Goal: Find specific page/section

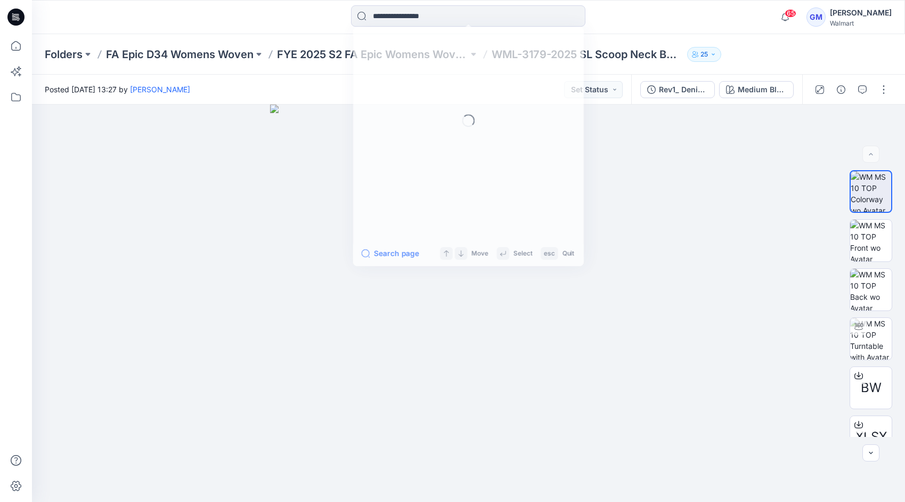
click at [397, 10] on input at bounding box center [468, 15] width 234 height 21
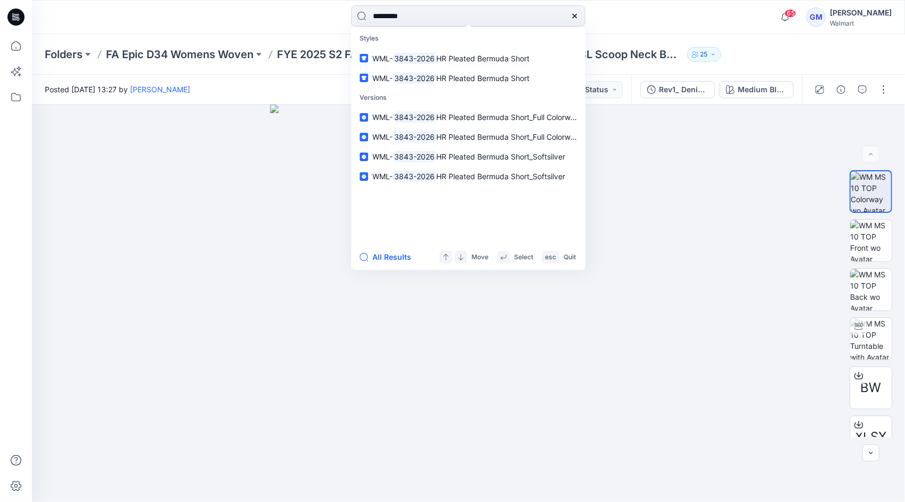
type input "*********"
click at [387, 261] on button "All Results" at bounding box center [389, 256] width 59 height 13
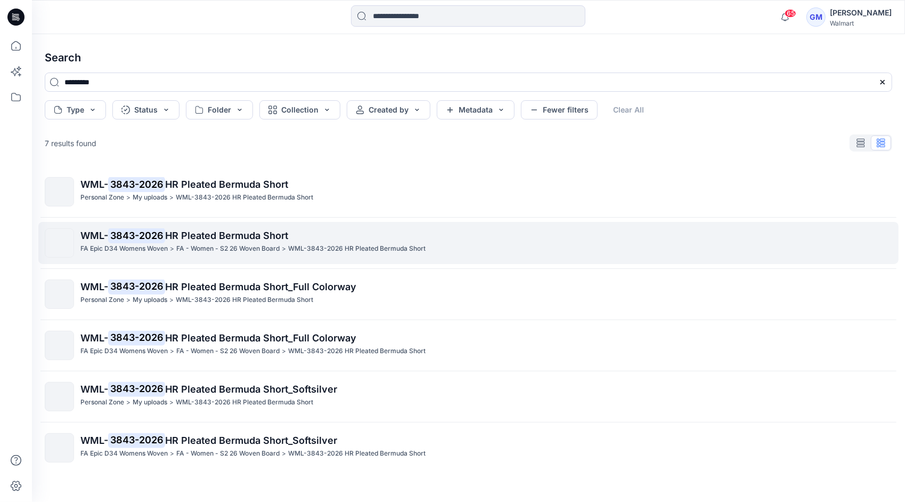
click at [182, 248] on p "FA - Women - S2 26 Woven Board" at bounding box center [227, 248] width 103 height 11
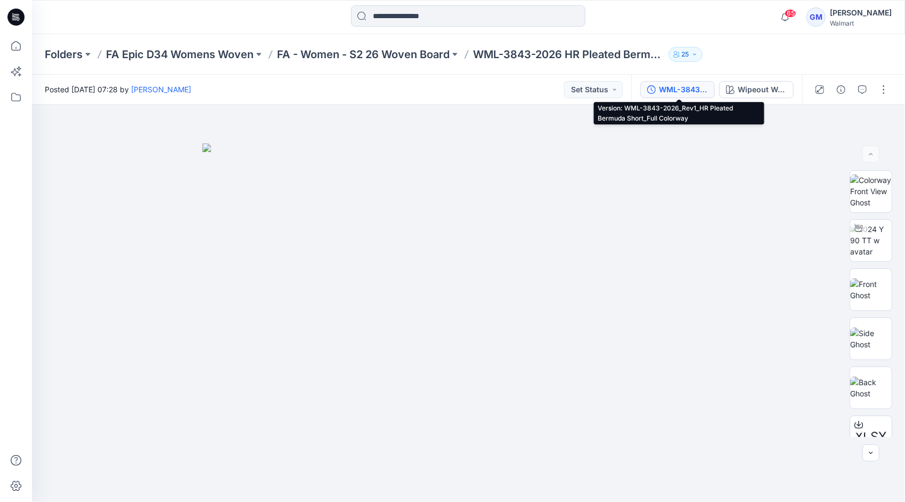
click at [665, 87] on div "WML-3843-2026_Rev1_HR Pleated Bermuda Short_Full Colorway" at bounding box center [683, 90] width 49 height 12
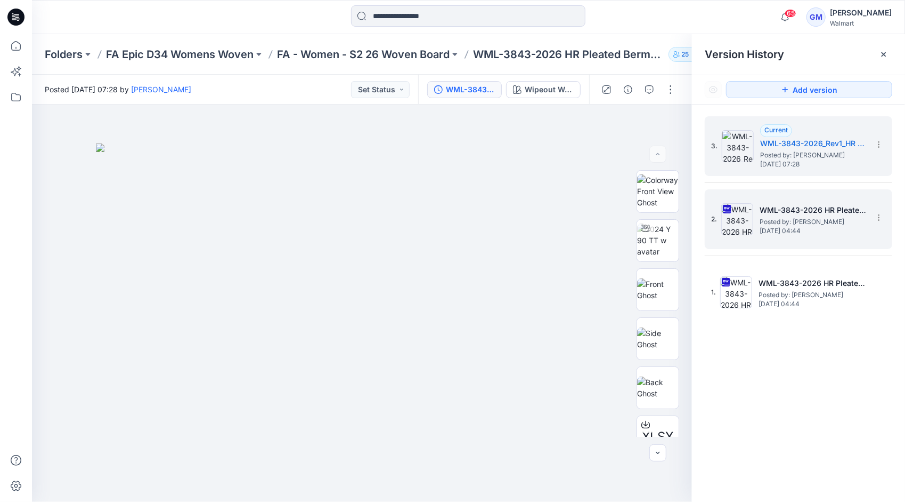
click at [812, 230] on span "[DATE] 04:44" at bounding box center [813, 230] width 107 height 7
click at [791, 140] on h5 "WML-3843-2026_Rev1_HR Pleated Bermuda Short_Full Colorway" at bounding box center [814, 143] width 107 height 13
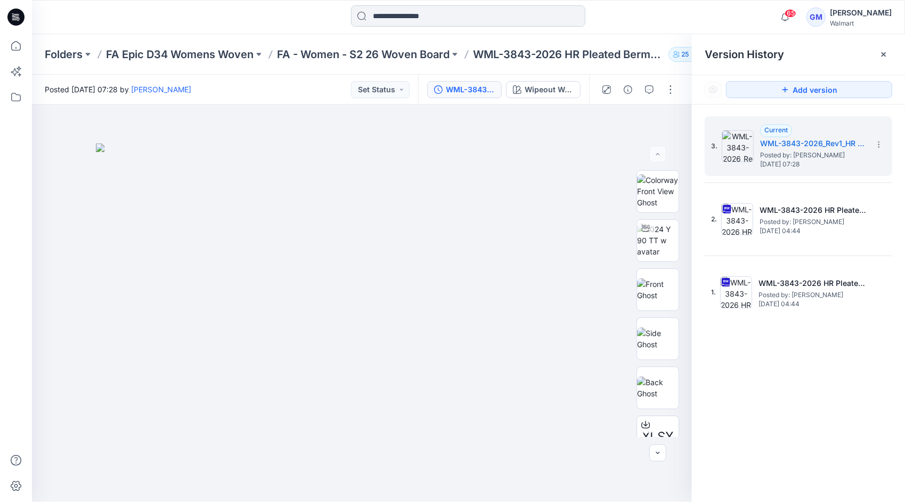
click at [456, 18] on input at bounding box center [468, 15] width 234 height 21
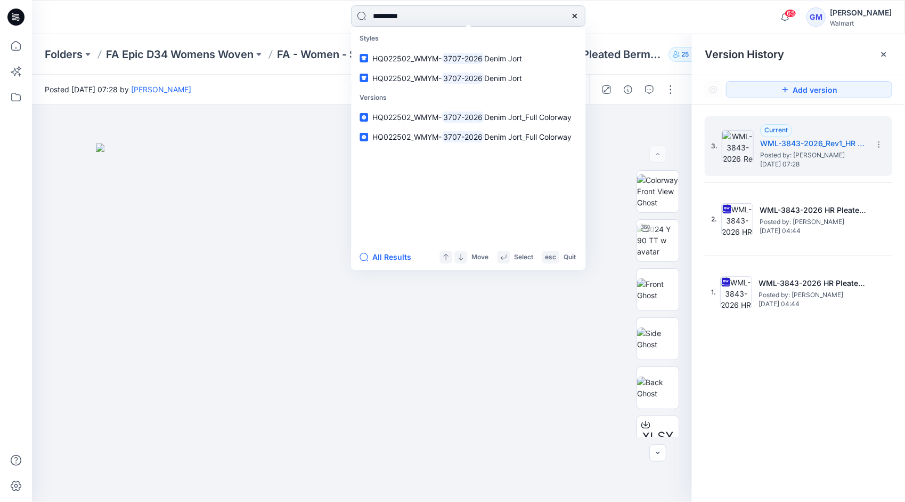
type input "*********"
click at [384, 256] on button "All Results" at bounding box center [389, 256] width 59 height 13
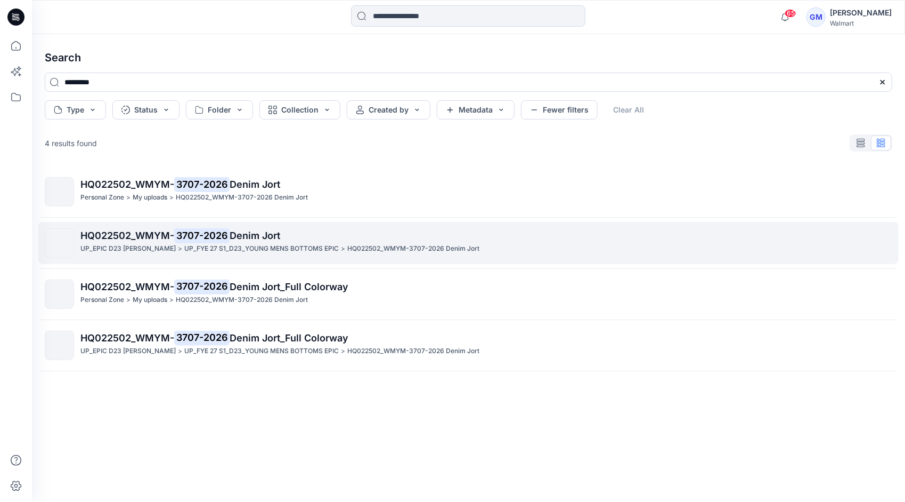
click at [199, 239] on mark "3707-2026" at bounding box center [201, 235] width 55 height 15
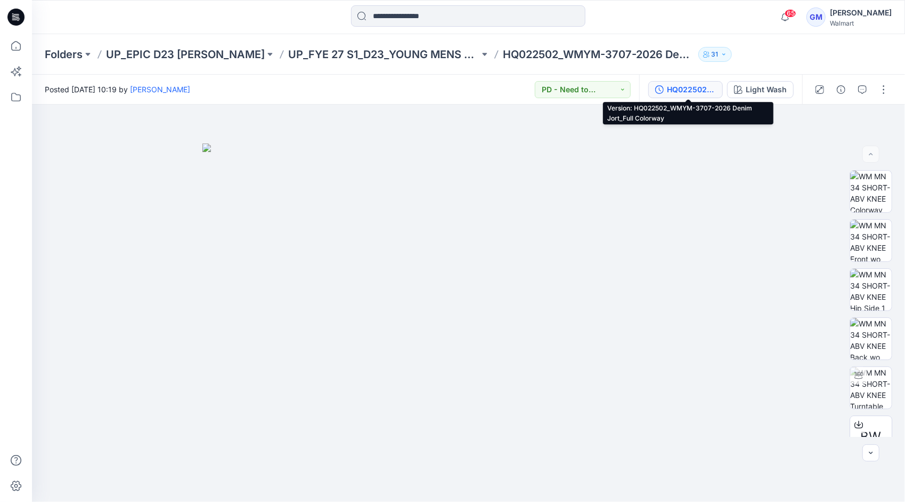
click at [677, 95] on div "HQ022502_WMYM-3707-2026 Denim Jort_Full Colorway" at bounding box center [691, 90] width 49 height 12
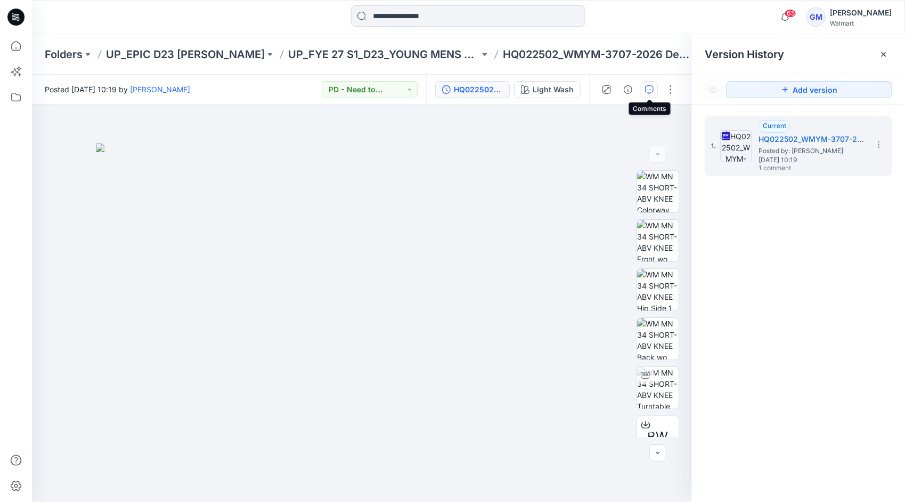
click at [653, 90] on icon "button" at bounding box center [649, 89] width 9 height 9
